Goal: Use online tool/utility: Use online tool/utility

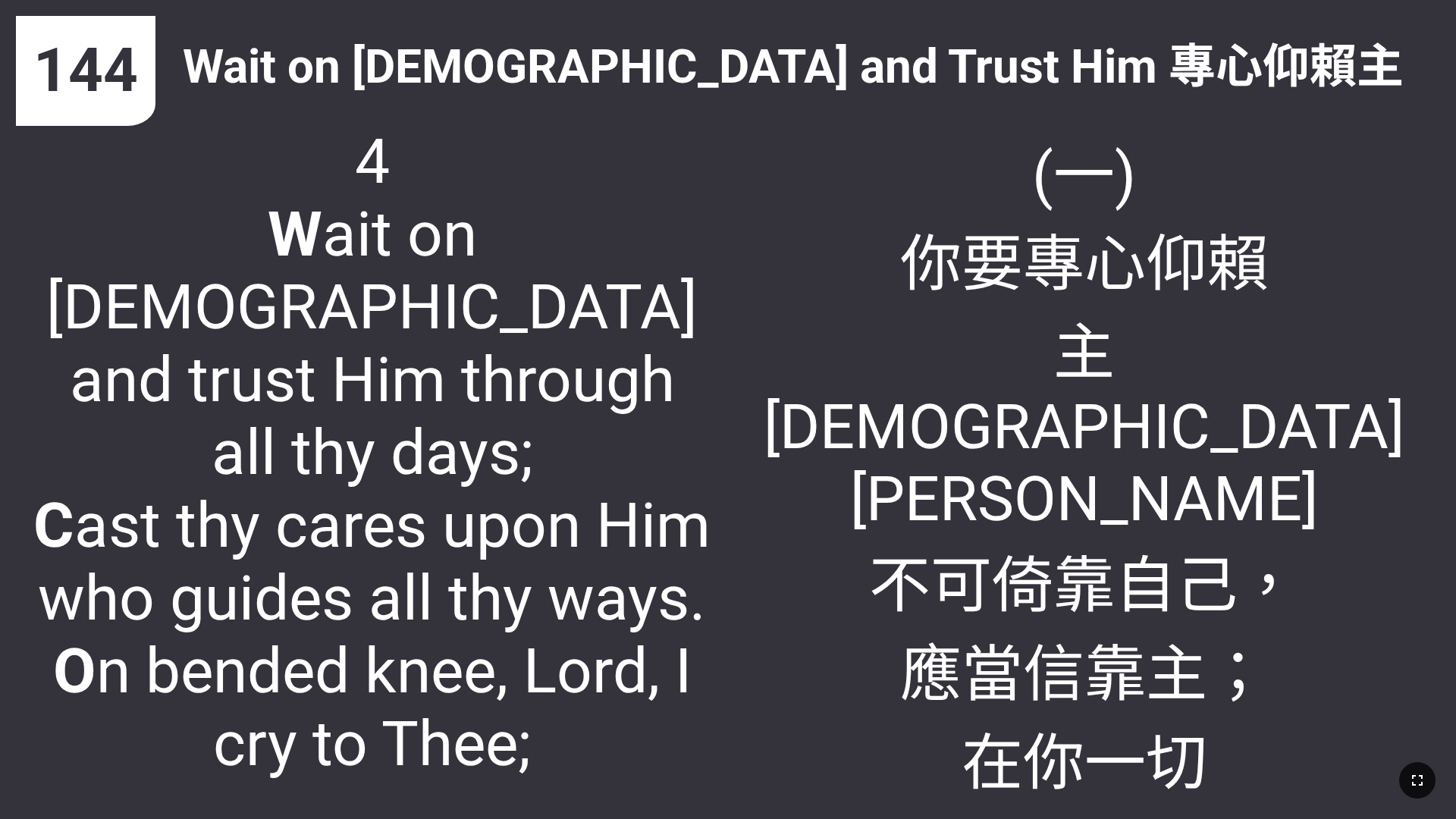
click at [606, 483] on icon "button" at bounding box center [1417, 780] width 18 height 18
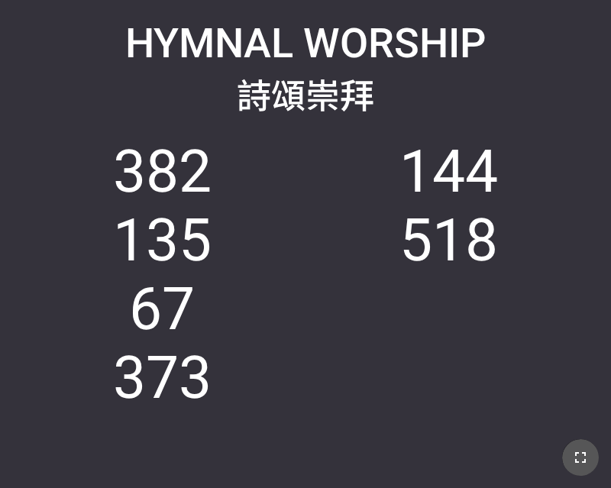
click at [575, 459] on icon "button" at bounding box center [580, 457] width 18 height 18
